Goal: Task Accomplishment & Management: Manage account settings

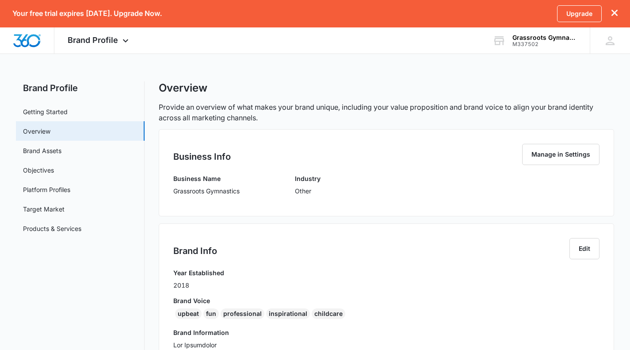
click at [68, 111] on link "Getting Started" at bounding box center [45, 111] width 45 height 9
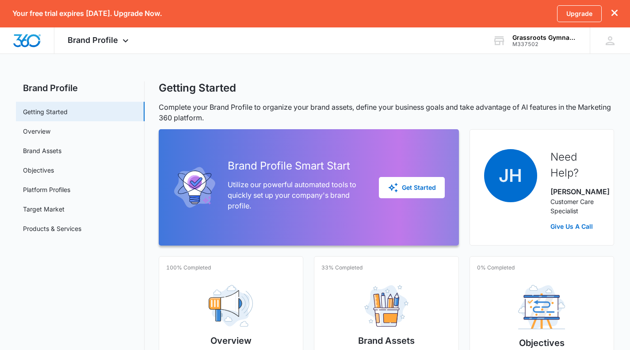
click at [114, 40] on span "Brand Profile" at bounding box center [93, 39] width 50 height 9
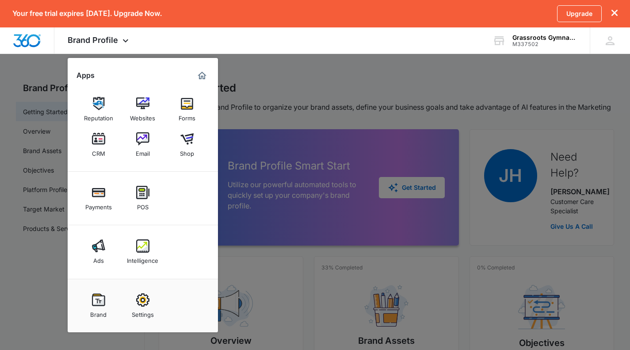
click at [114, 40] on span "Brand Profile" at bounding box center [93, 39] width 50 height 9
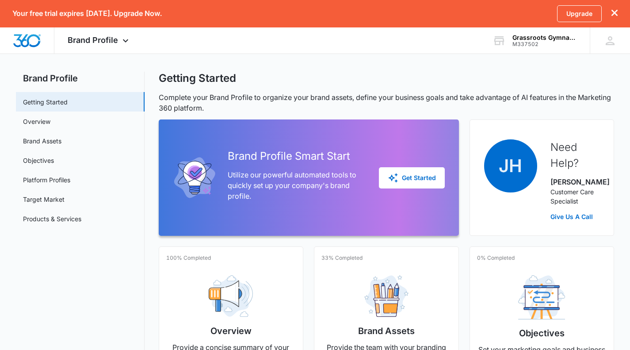
scroll to position [9, 0]
click at [123, 46] on div "Brand Profile Apps Reputation Websites Forms CRM Email Shop Payments POS Ads In…" at bounding box center [99, 40] width 90 height 26
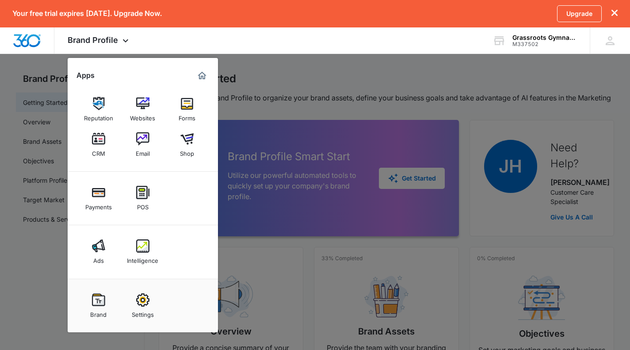
click at [98, 245] on img at bounding box center [98, 245] width 13 height 13
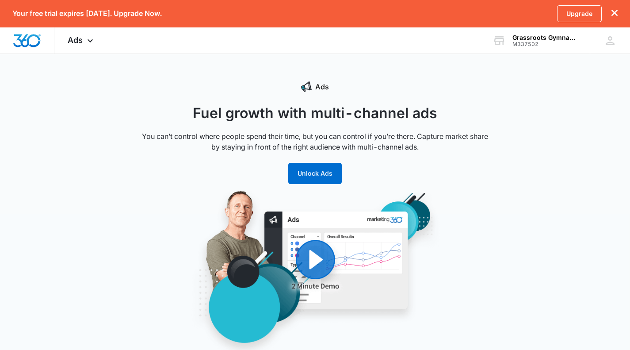
click at [38, 37] on img "Dashboard" at bounding box center [27, 40] width 28 height 13
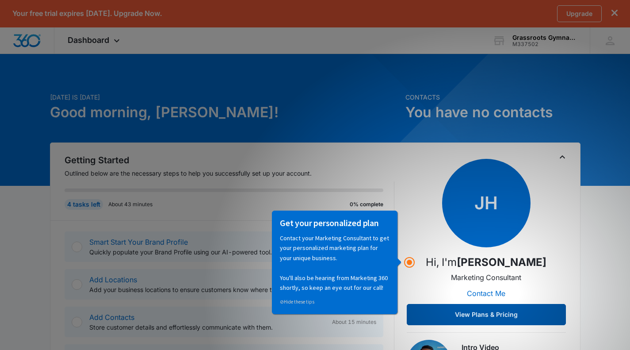
click at [503, 309] on button "View Plans & Pricing" at bounding box center [486, 314] width 159 height 21
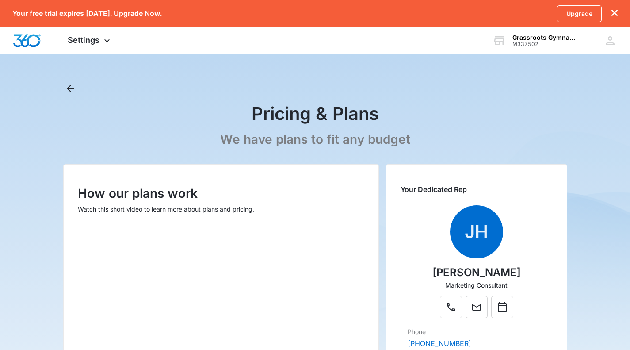
click at [97, 38] on span "Settings" at bounding box center [84, 39] width 32 height 9
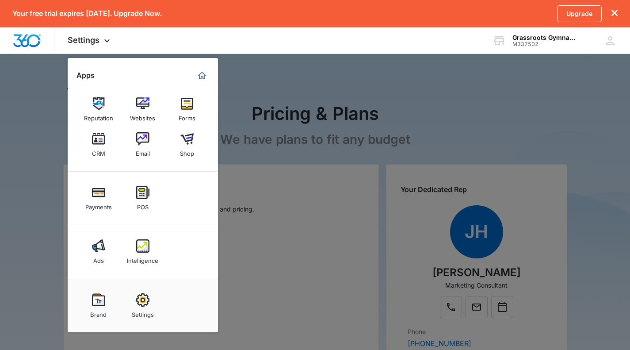
click at [104, 307] on div "Brand" at bounding box center [98, 313] width 16 height 12
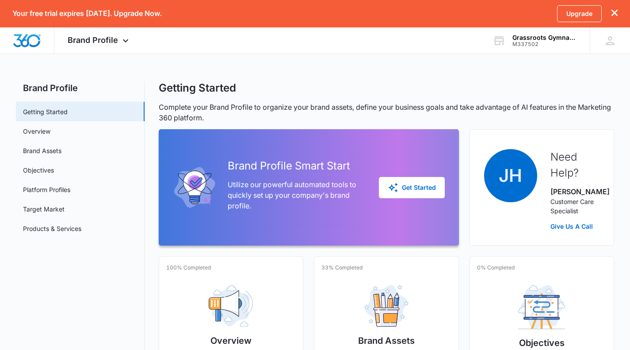
scroll to position [307, 0]
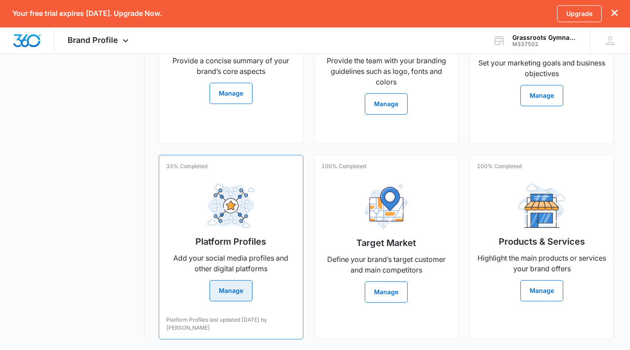
click at [227, 291] on button "Manage" at bounding box center [231, 290] width 43 height 21
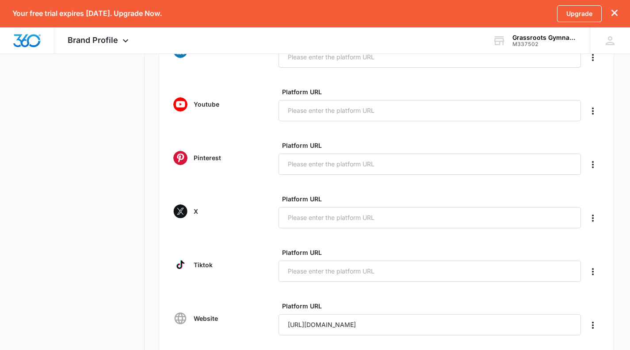
scroll to position [374, 0]
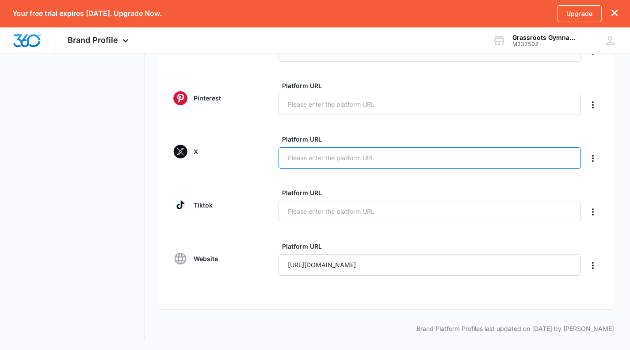
click at [399, 155] on input "Platform URL" at bounding box center [430, 157] width 303 height 21
paste input "https://x.com/grassrootschs"
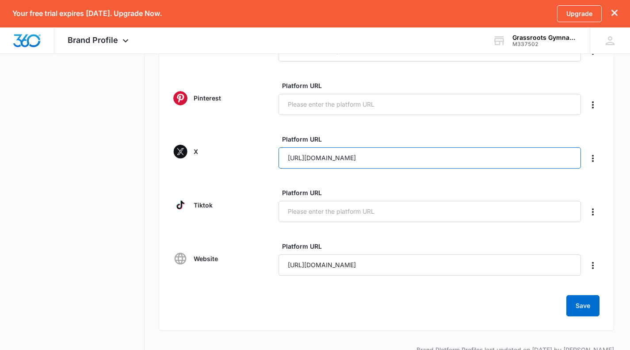
type input "https://x.com/grassrootschs"
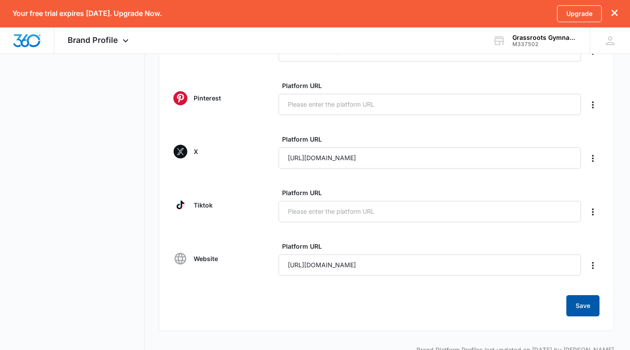
click at [591, 305] on button "Save" at bounding box center [583, 305] width 33 height 21
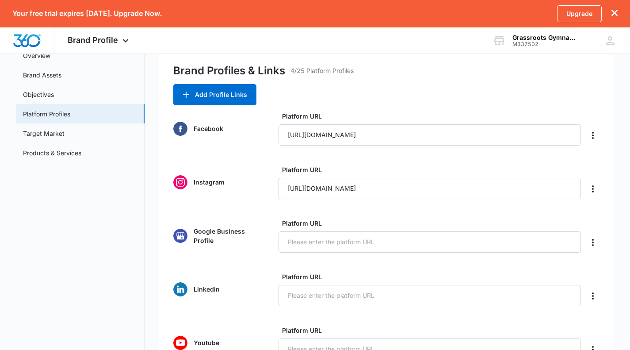
scroll to position [0, 0]
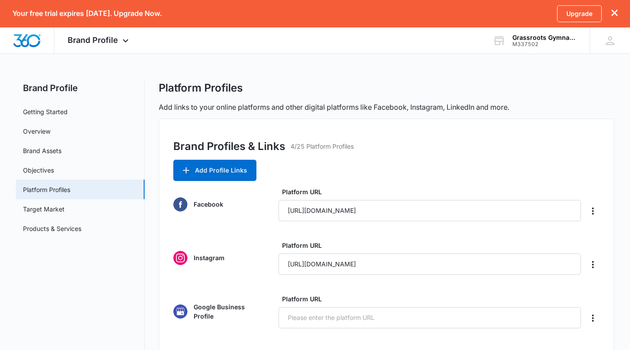
click at [612, 41] on icon at bounding box center [610, 40] width 13 height 13
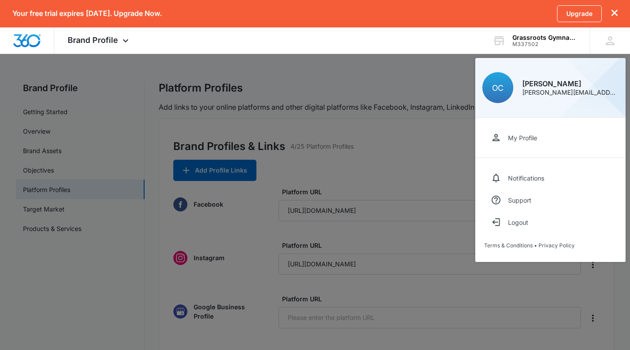
click at [538, 139] on div "My Profile" at bounding box center [522, 138] width 29 height 8
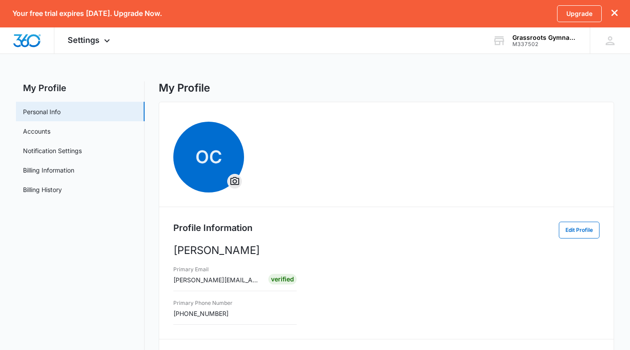
click at [26, 44] on img "Dashboard" at bounding box center [27, 40] width 28 height 13
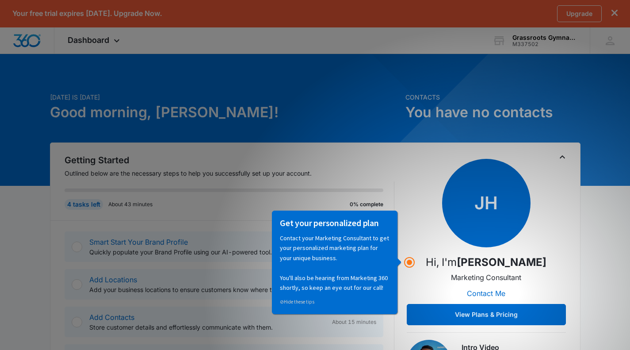
click at [611, 35] on icon at bounding box center [610, 40] width 13 height 13
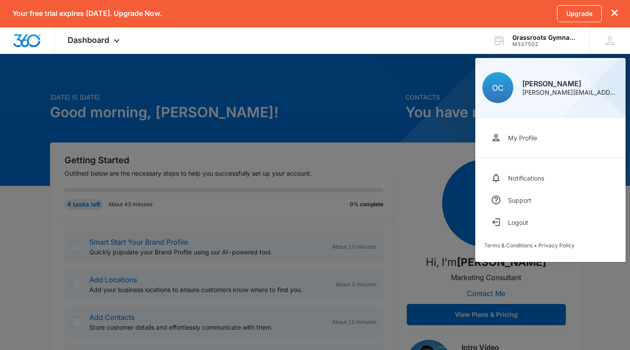
click at [119, 39] on icon at bounding box center [116, 40] width 11 height 11
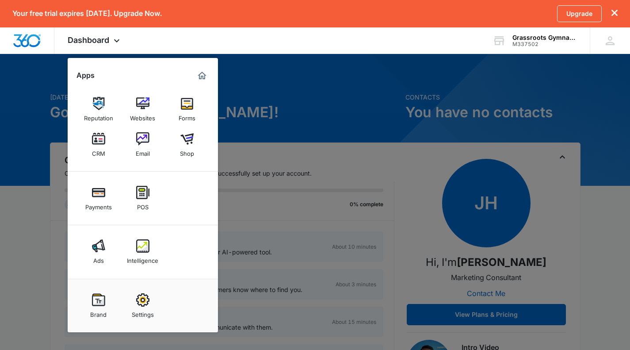
click at [102, 253] on img at bounding box center [98, 245] width 13 height 13
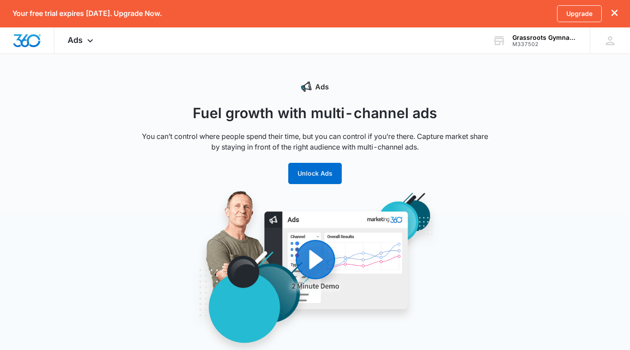
click at [309, 273] on img "button" at bounding box center [315, 270] width 336 height 161
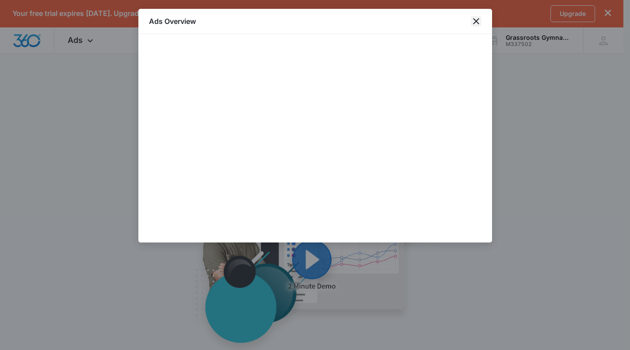
click at [475, 19] on icon "close" at bounding box center [476, 21] width 11 height 11
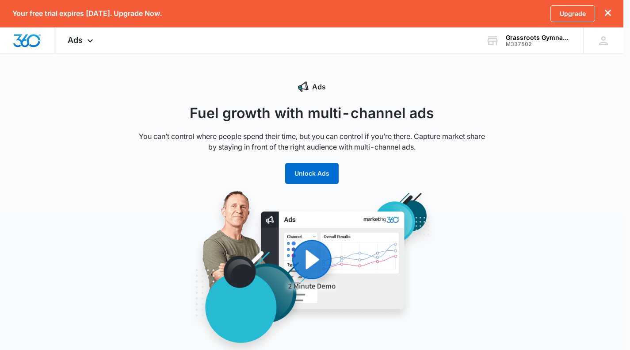
scroll to position [2, 0]
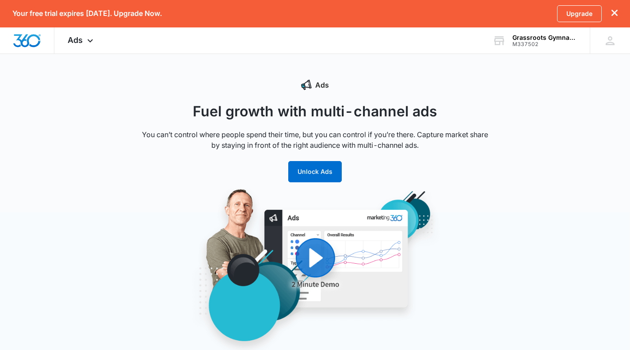
click at [83, 38] on div "Ads Apps Reputation Websites Forms CRM Email Shop Payments POS Ads Intelligence…" at bounding box center [81, 40] width 54 height 26
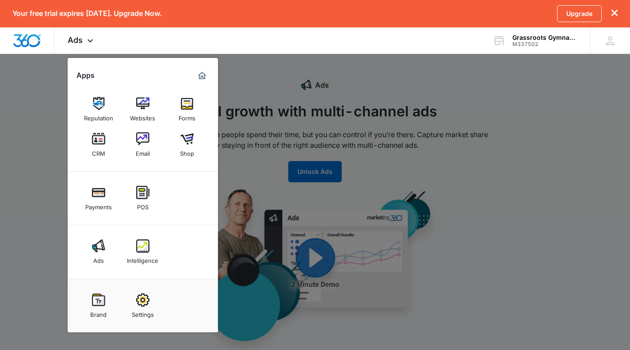
click at [497, 254] on div at bounding box center [315, 175] width 630 height 350
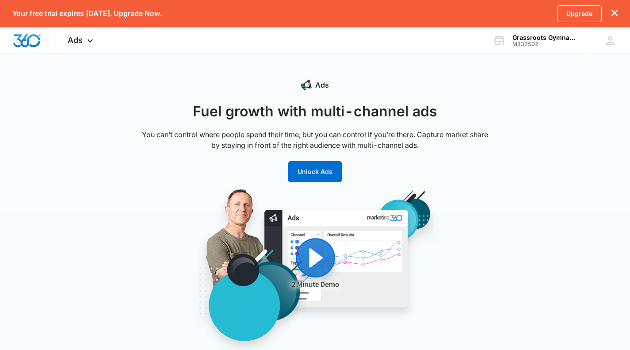
click at [317, 254] on img "button" at bounding box center [315, 268] width 336 height 161
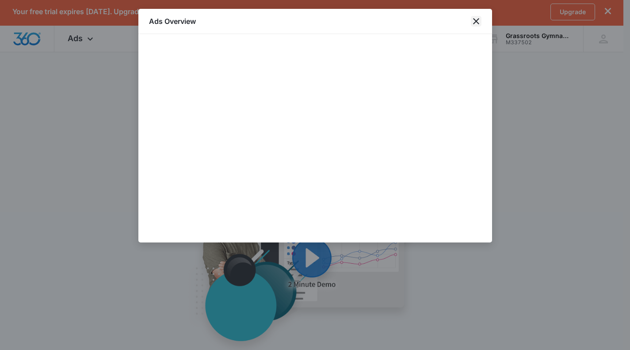
click at [478, 22] on icon "close" at bounding box center [476, 21] width 11 height 11
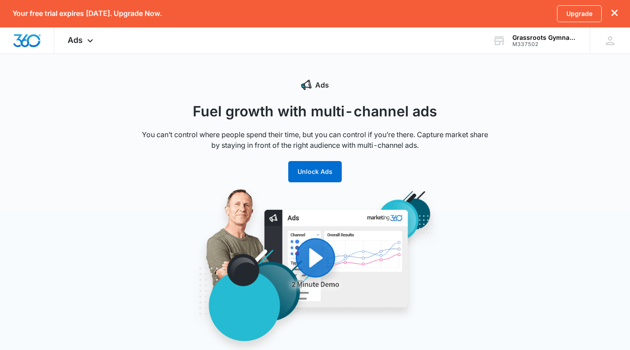
click at [88, 35] on div "Ads Apps Reputation Websites Forms CRM Email Shop Payments POS Ads Intelligence…" at bounding box center [81, 40] width 54 height 26
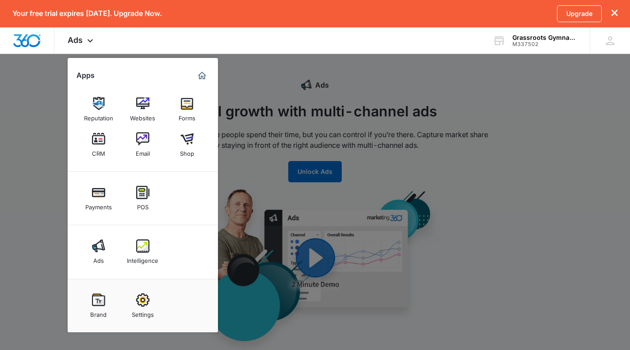
click at [32, 41] on img "Dashboard" at bounding box center [27, 40] width 28 height 13
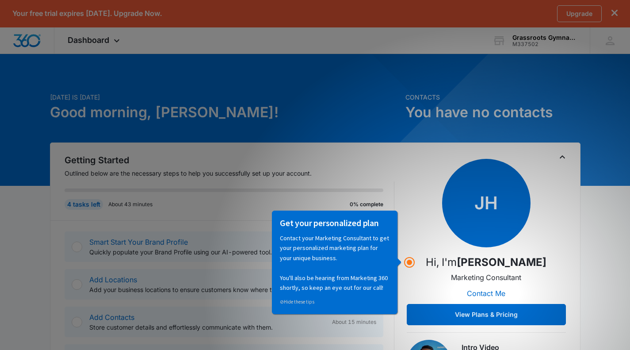
click at [35, 46] on img "Dashboard" at bounding box center [27, 40] width 28 height 13
click at [112, 44] on icon at bounding box center [116, 40] width 11 height 11
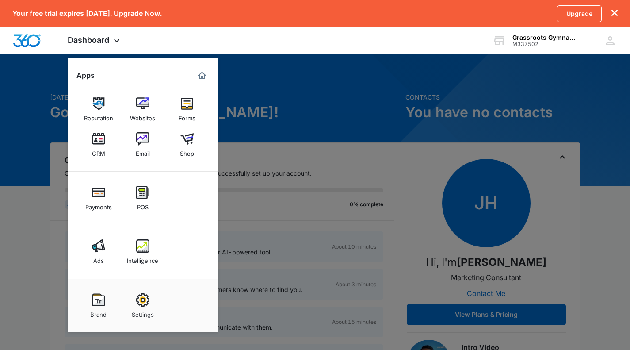
click at [330, 99] on div at bounding box center [315, 175] width 630 height 350
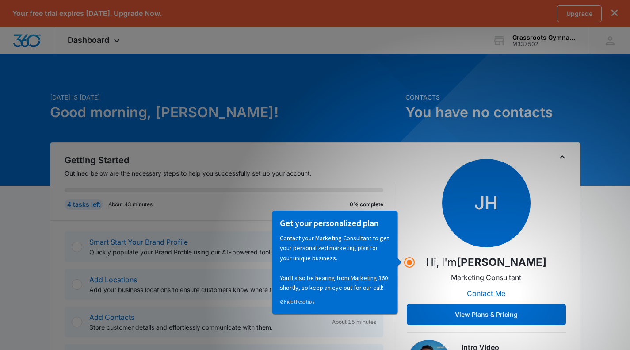
click at [113, 43] on icon at bounding box center [116, 40] width 11 height 11
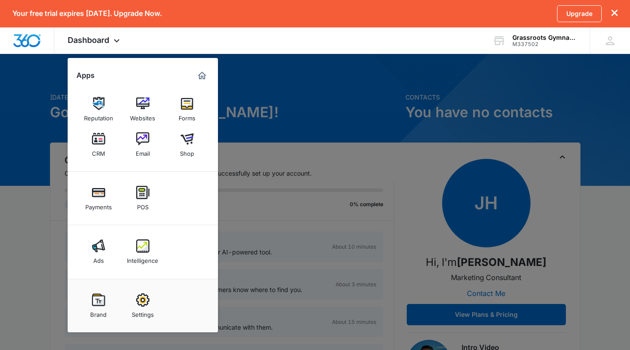
click at [275, 108] on div at bounding box center [315, 175] width 630 height 350
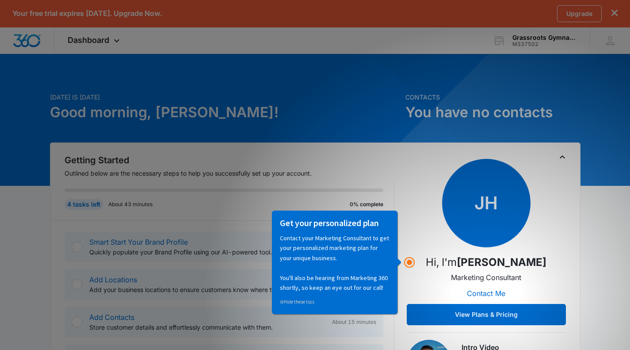
click at [85, 38] on span "Dashboard" at bounding box center [89, 39] width 42 height 9
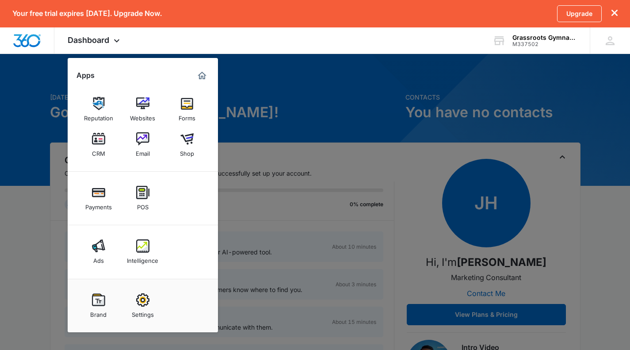
click at [141, 111] on div "Websites" at bounding box center [142, 116] width 25 height 12
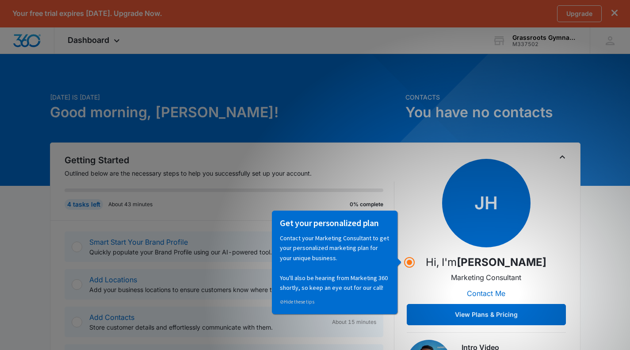
click at [271, 122] on h1 "Good morning, [PERSON_NAME]!" at bounding box center [225, 112] width 350 height 21
click at [117, 41] on icon at bounding box center [116, 40] width 11 height 11
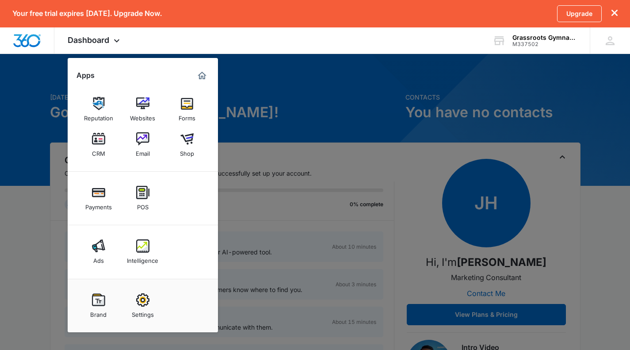
click at [282, 96] on div at bounding box center [315, 175] width 630 height 350
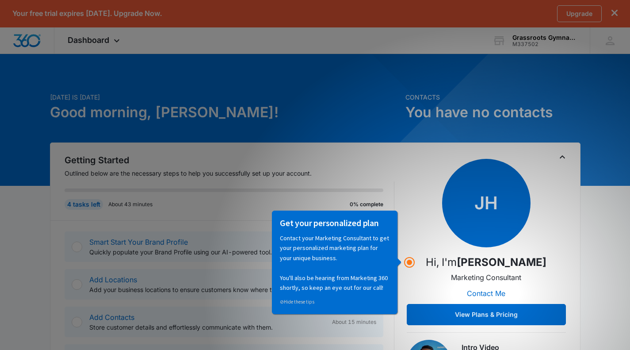
click at [114, 38] on icon at bounding box center [116, 40] width 11 height 11
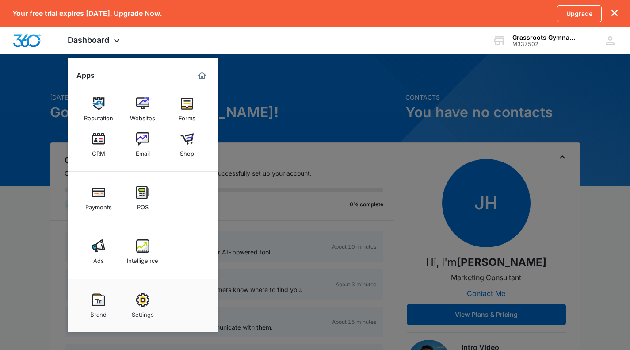
click at [103, 143] on img at bounding box center [98, 138] width 13 height 13
